Goal: Information Seeking & Learning: Learn about a topic

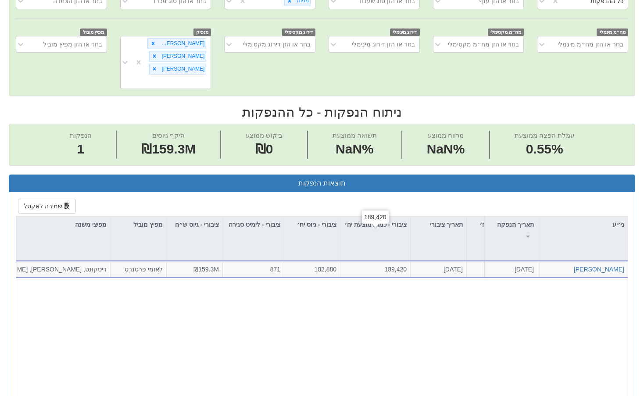
scroll to position [210, 0]
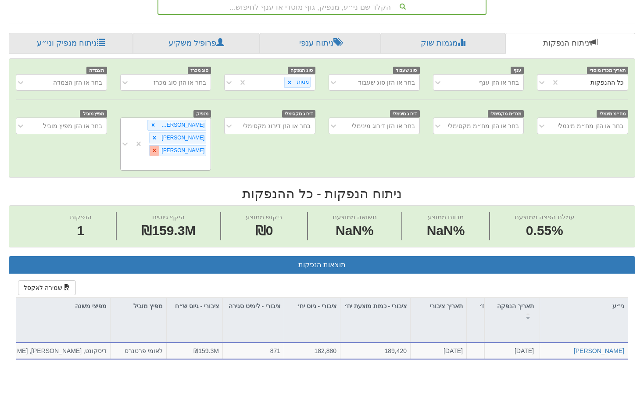
click at [152, 147] on icon at bounding box center [154, 150] width 6 height 6
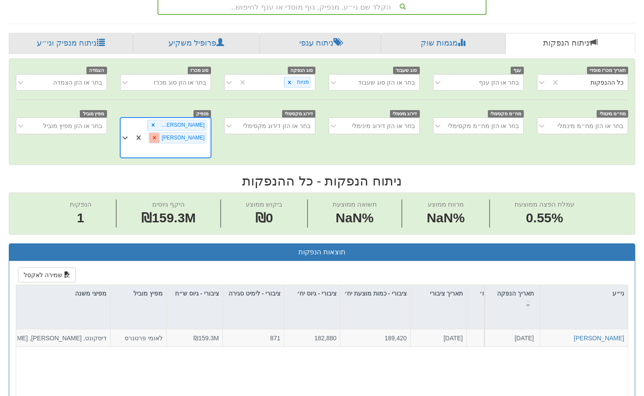
click at [159, 133] on div at bounding box center [154, 138] width 10 height 10
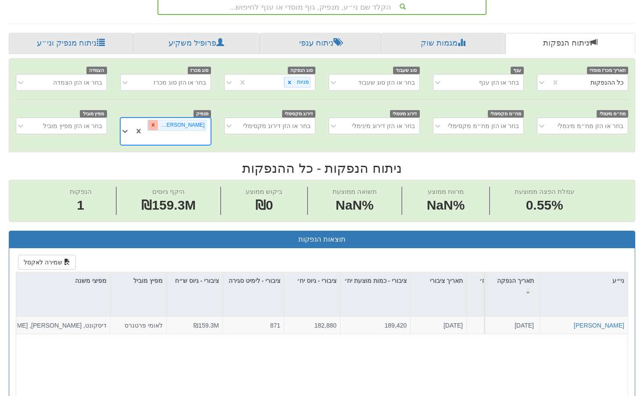
click at [156, 122] on icon at bounding box center [153, 125] width 6 height 6
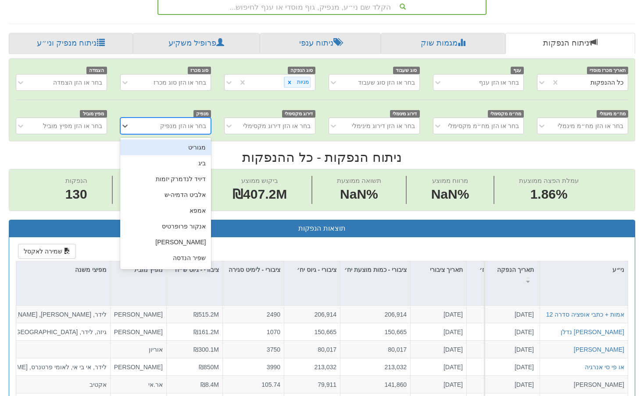
click at [189, 122] on div "בחר או הזן מנפיק" at bounding box center [183, 126] width 47 height 9
type input "ברן"
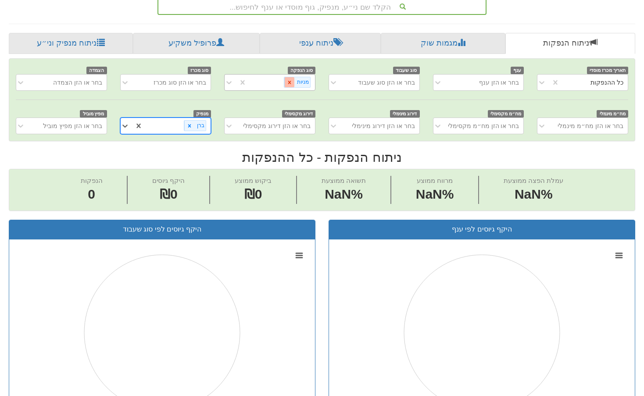
click at [290, 81] on icon at bounding box center [289, 82] width 3 height 3
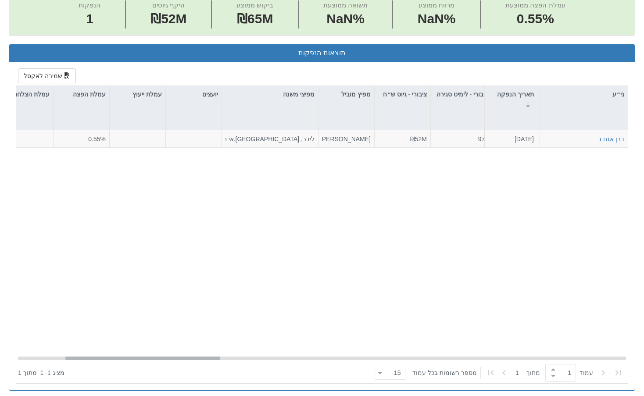
scroll to position [0, 104]
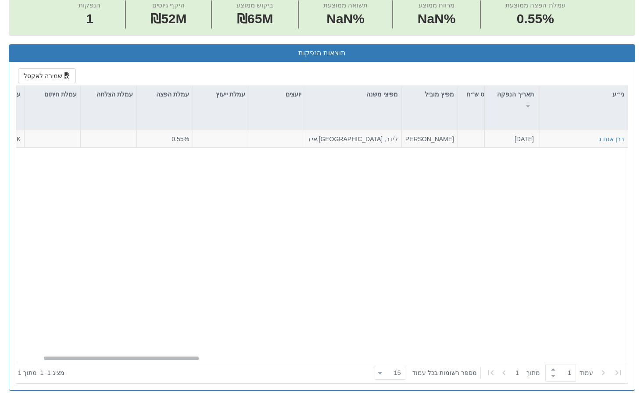
drag, startPoint x: 495, startPoint y: 335, endPoint x: 68, endPoint y: 315, distance: 427.4
click at [68, 315] on div "ברן אגח ג [DATE] 2860237 הזמנות זוכות > אגח - סדרה חדשה הצעה אחידה - מחיר דוח ה…" at bounding box center [322, 246] width 612 height 232
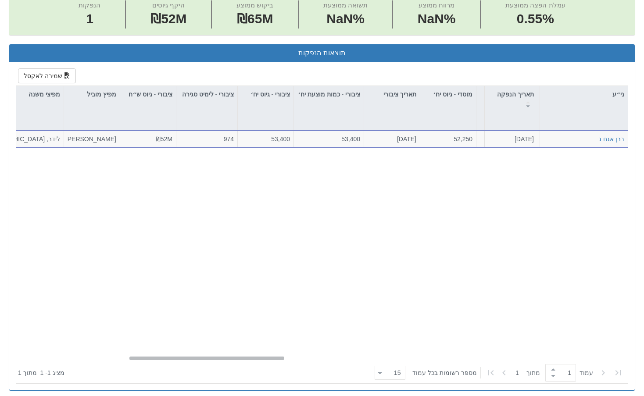
scroll to position [0, 499]
drag, startPoint x: 163, startPoint y: 336, endPoint x: 263, endPoint y: 344, distance: 100.8
click at [263, 344] on div "ני״ע תאריך הנפקה מספר ני״ע הזמנות זוכות סוג הנפקה סוג מכרז דוח הצעת מדף הערות מ…" at bounding box center [322, 235] width 612 height 298
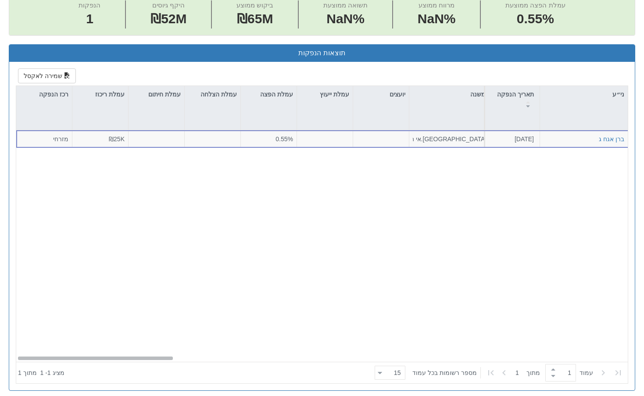
scroll to position [0, 0]
drag, startPoint x: 290, startPoint y: 335, endPoint x: 158, endPoint y: 347, distance: 132.2
click at [158, 347] on div "ני״ע תאריך הנפקה מספר ני״ע הזמנות זוכות סוג הנפקה סוג מכרז דוח הצעת מדף הערות מ…" at bounding box center [322, 235] width 612 height 298
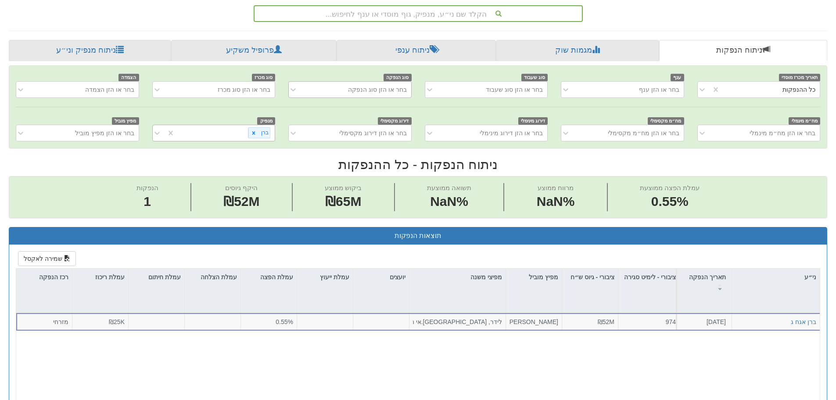
scroll to position [144, 0]
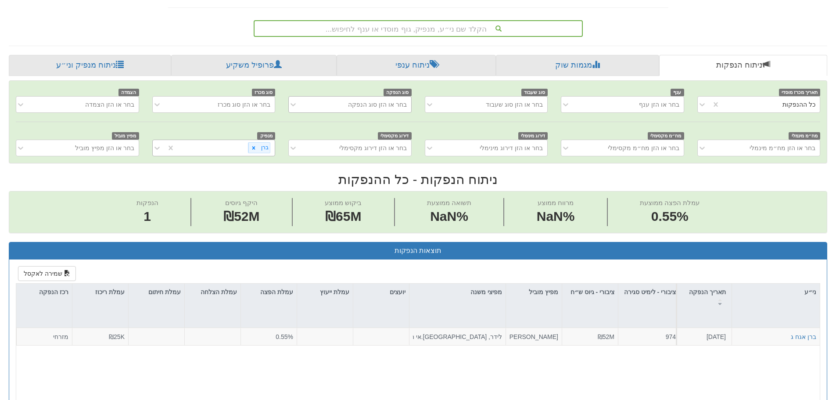
click at [359, 106] on div "בחר או הזן סוג הנפקה" at bounding box center [377, 104] width 59 height 9
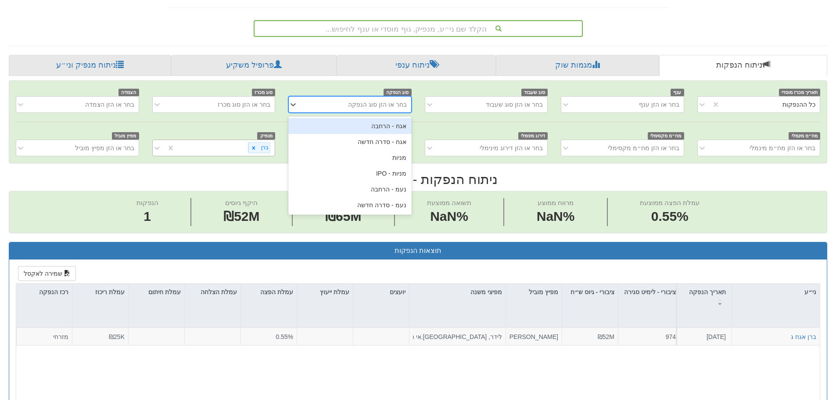
click at [378, 127] on div "אגח - הרחבה" at bounding box center [349, 126] width 123 height 16
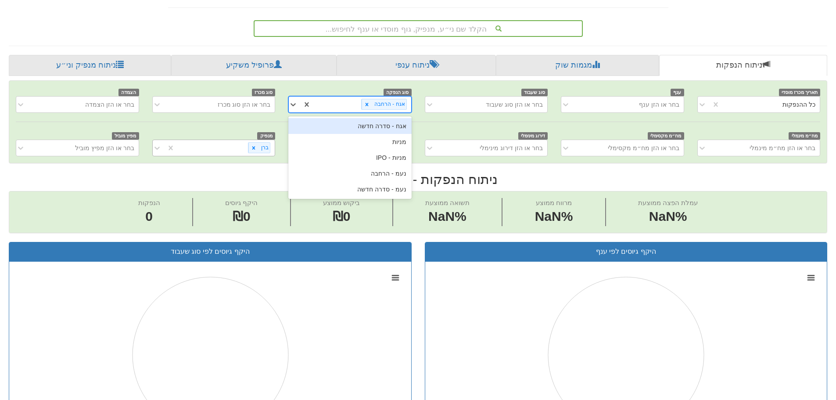
click at [382, 103] on div "אגח - הרחבה" at bounding box center [389, 104] width 35 height 10
click at [381, 130] on div "אגח - סדרה חדשה" at bounding box center [349, 126] width 123 height 16
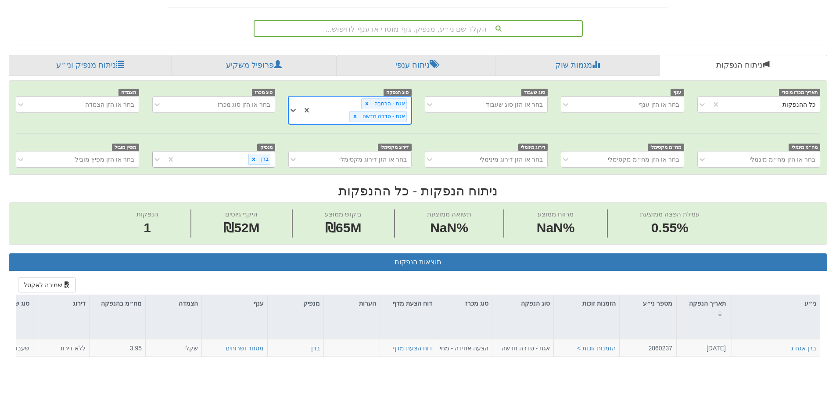
scroll to position [0, 1599]
click at [354, 157] on div "בחר או הזן דירוג מקסימלי" at bounding box center [373, 159] width 68 height 9
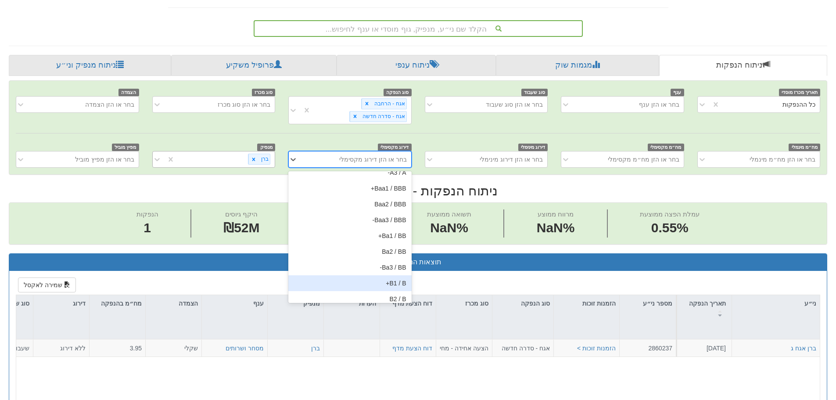
scroll to position [88, 0]
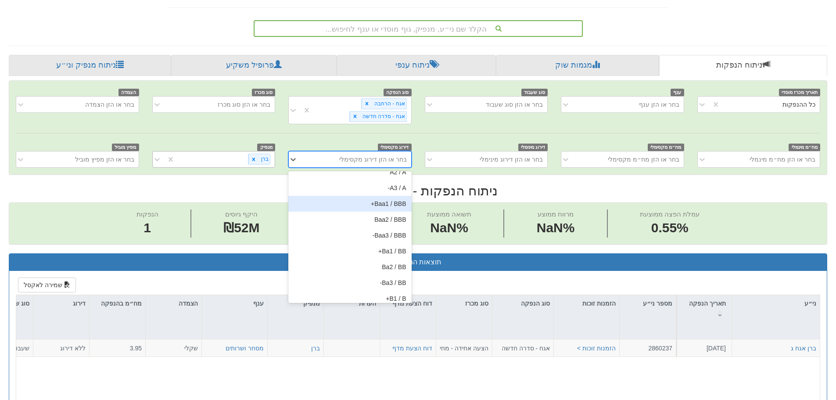
click at [372, 206] on div "Baa1 / BBB+" at bounding box center [349, 204] width 123 height 16
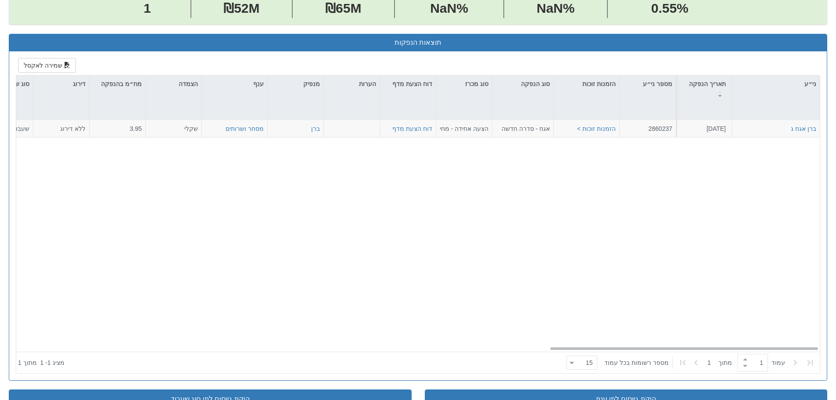
scroll to position [144, 0]
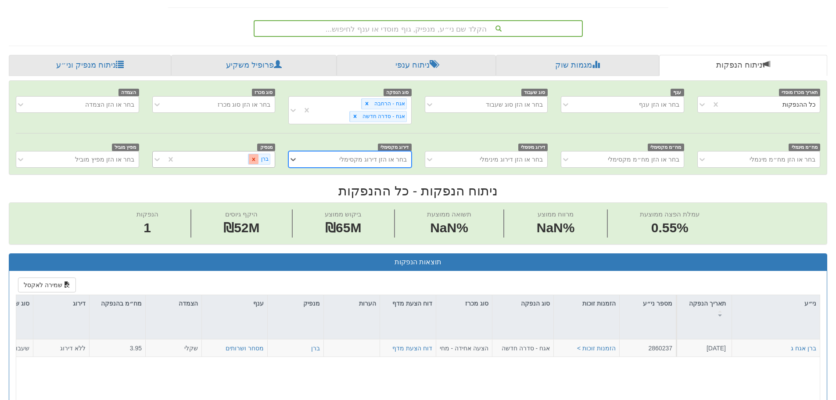
drag, startPoint x: 253, startPoint y: 162, endPoint x: 309, endPoint y: 162, distance: 56.6
click at [252, 162] on icon at bounding box center [254, 159] width 6 height 6
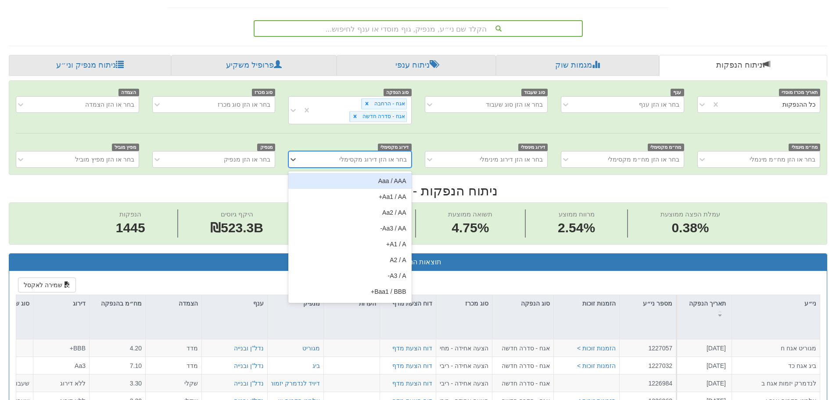
click at [311, 161] on div "בחר או הזן דירוג מקסימלי" at bounding box center [356, 159] width 108 height 14
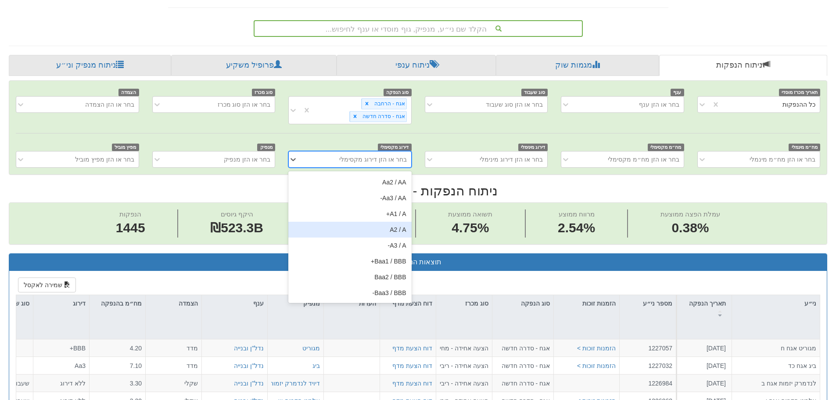
scroll to position [44, 0]
click at [365, 250] on div "Baa1 / BBB+" at bounding box center [349, 248] width 123 height 16
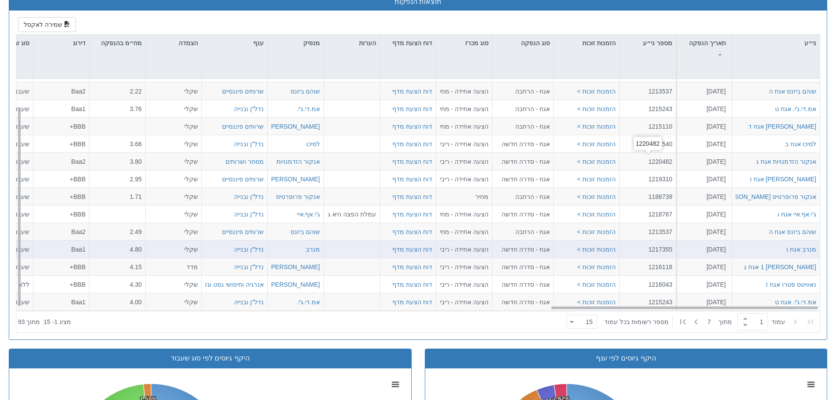
scroll to position [407, 0]
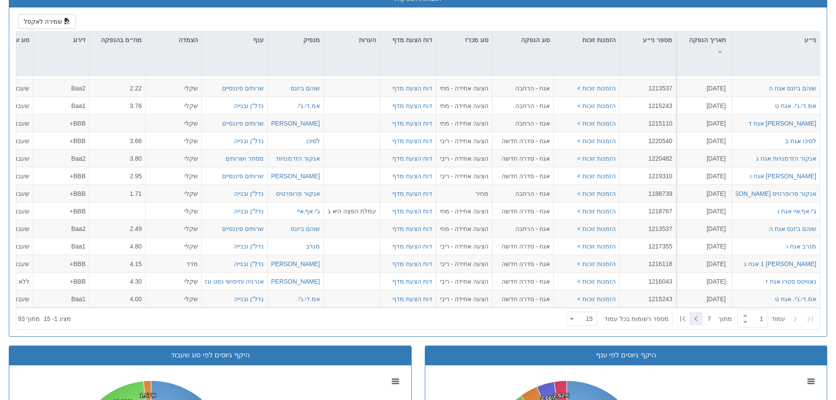
click at [694, 322] on icon at bounding box center [696, 318] width 11 height 11
type input "2"
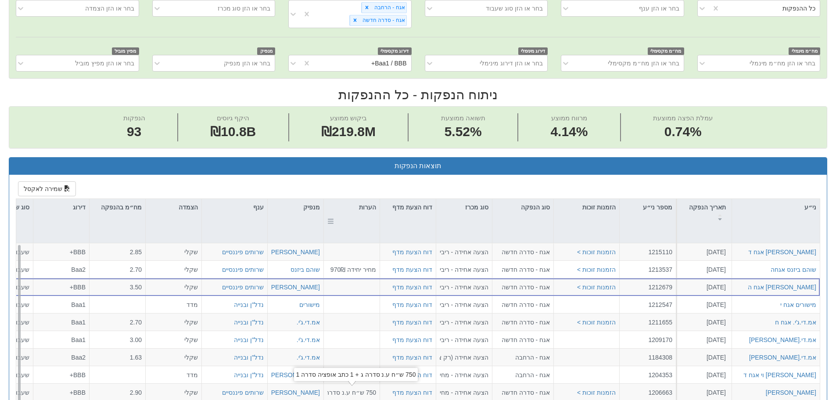
scroll to position [100, 0]
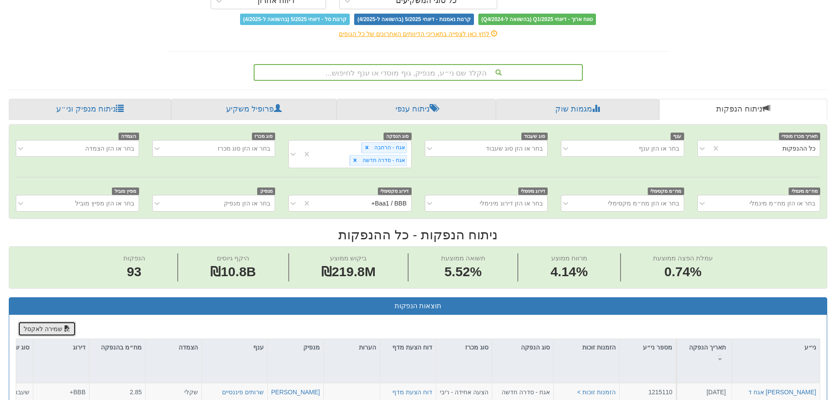
click at [47, 328] on button "שמירה לאקסל" at bounding box center [47, 328] width 58 height 15
drag, startPoint x: 305, startPoint y: 203, endPoint x: 305, endPoint y: 211, distance: 7.5
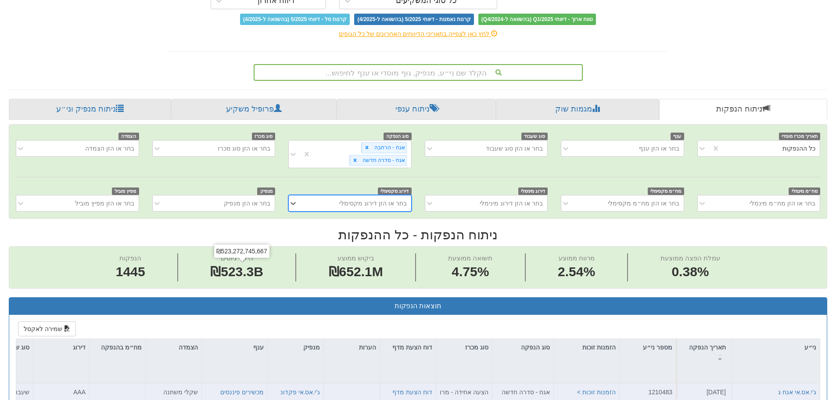
scroll to position [232, 0]
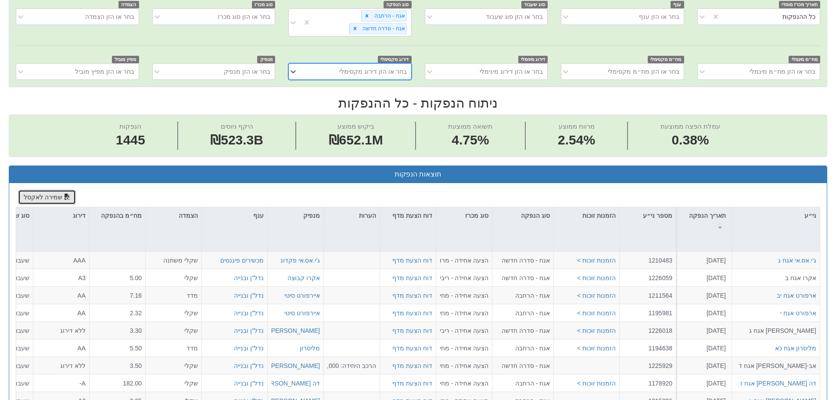
click at [43, 195] on button "שמירה לאקסל" at bounding box center [47, 197] width 58 height 15
click at [41, 194] on button "שמירה לאקסל" at bounding box center [47, 197] width 58 height 15
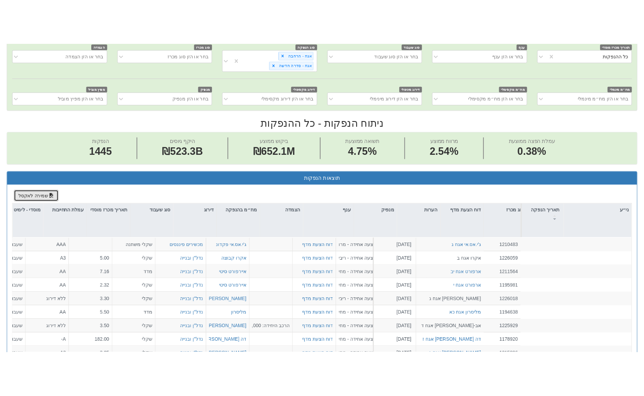
scroll to position [254, 0]
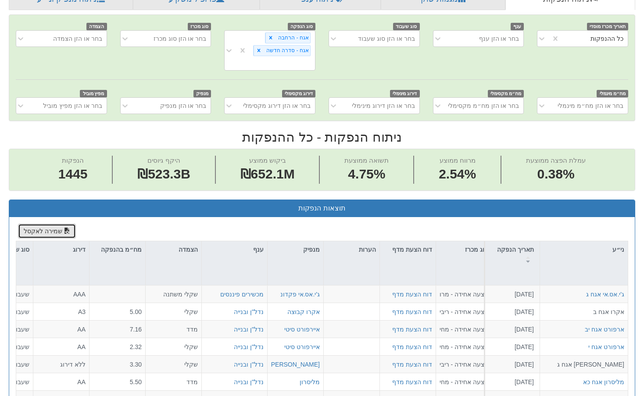
click at [45, 224] on button "שמירה לאקסל" at bounding box center [47, 231] width 58 height 15
click at [184, 101] on div "בחר או הזן מנפיק" at bounding box center [183, 105] width 47 height 9
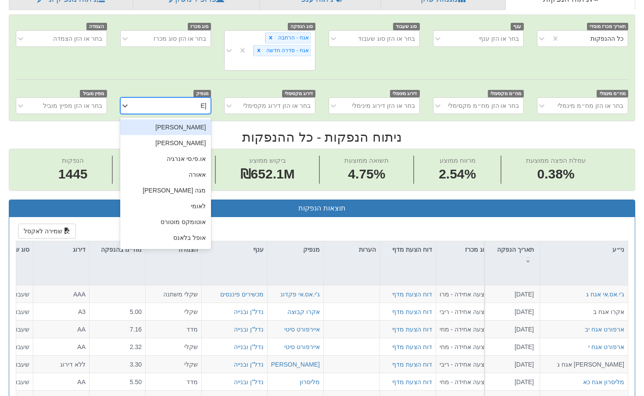
type input "אורו"
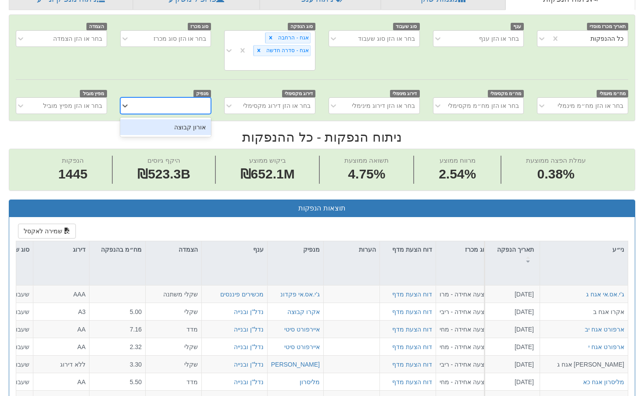
type input "1"
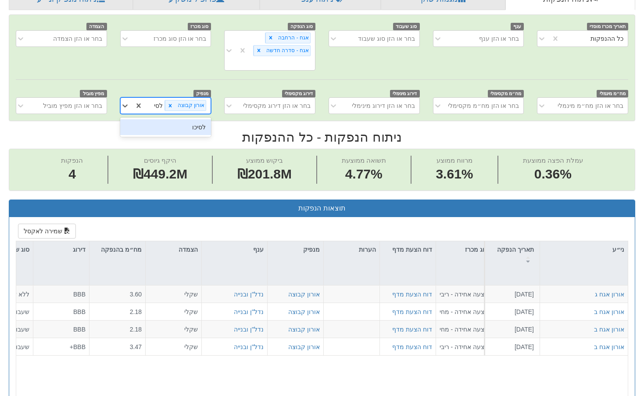
type input "לסיכ"
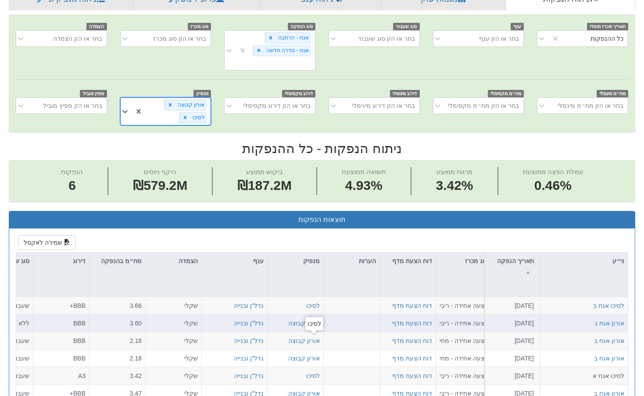
scroll to position [385, 0]
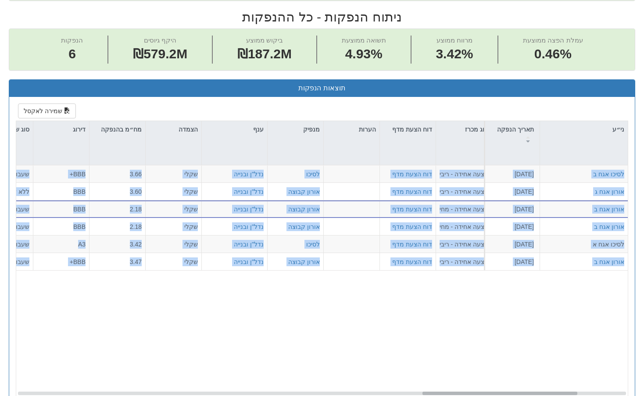
drag, startPoint x: 428, startPoint y: 361, endPoint x: 342, endPoint y: 362, distance: 85.6
click at [342, 362] on div "ני״ע תאריך הנפקה מספר ני״ע הזמנות זוכות סוג הנפקה סוג מכרז דוח הצעת מדף הערות מ…" at bounding box center [322, 270] width 612 height 298
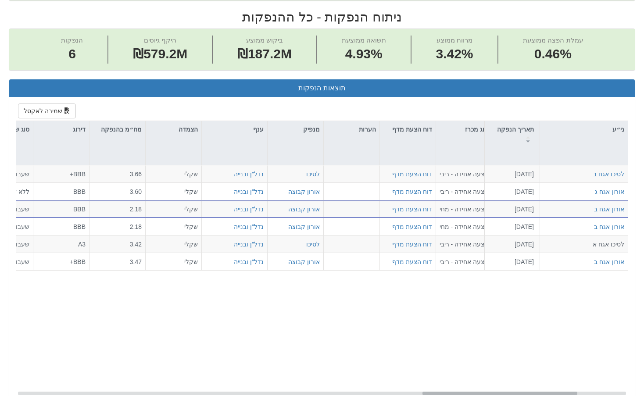
click at [394, 343] on div "[PERSON_NAME] אגח ב [DATE] 1220540 הזמנות זוכות > אגח - סדרה חדשה הצעה אחידה - …" at bounding box center [325, 281] width 618 height 232
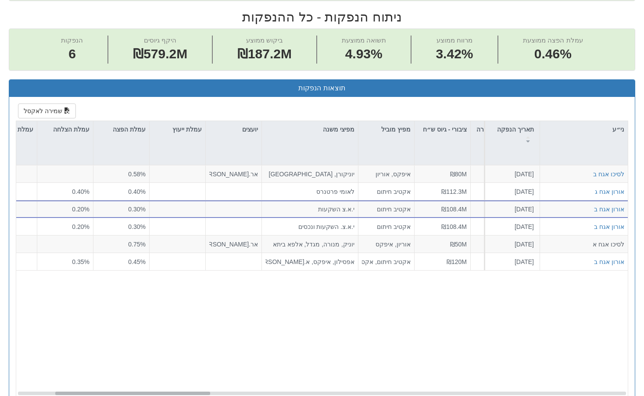
scroll to position [0, 146]
drag, startPoint x: 430, startPoint y: 359, endPoint x: 62, endPoint y: 363, distance: 367.7
click at [62, 363] on div "ני״ע תאריך הנפקה מספר ני״ע הזמנות זוכות סוג הנפקה סוג מכרז דוח הצעת מדף הערות מ…" at bounding box center [322, 270] width 612 height 298
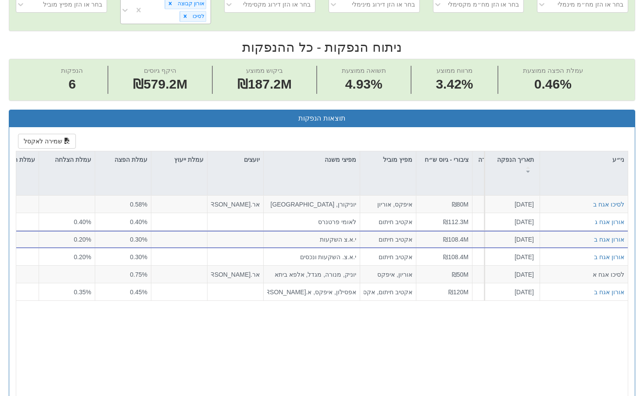
scroll to position [341, 0]
